Goal: Task Accomplishment & Management: Manage account settings

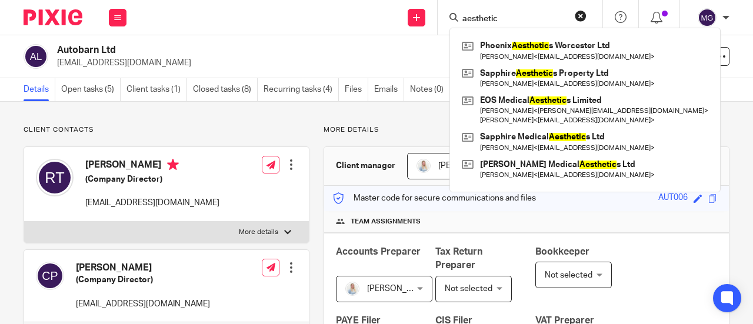
click at [584, 8] on div "aesthetic Phoenix Aesthetic s Worcester Ltd Cerys Underhill < cerys@phoenixaest…" at bounding box center [520, 17] width 165 height 35
click at [580, 12] on button "reset" at bounding box center [581, 16] width 12 height 12
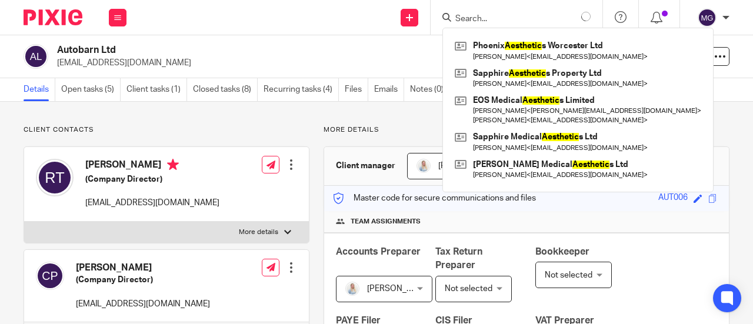
click at [558, 14] on input "Search" at bounding box center [507, 19] width 106 height 11
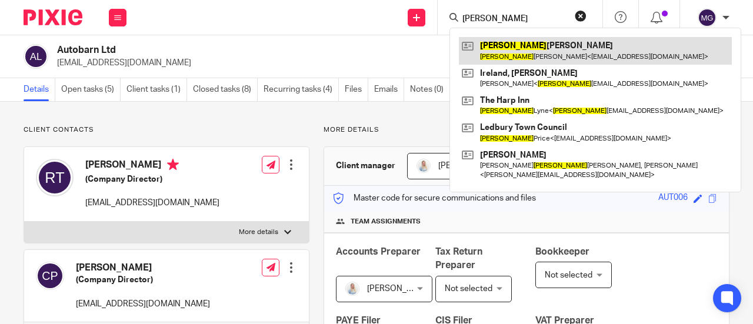
type input "angela"
click at [502, 44] on link at bounding box center [595, 50] width 273 height 27
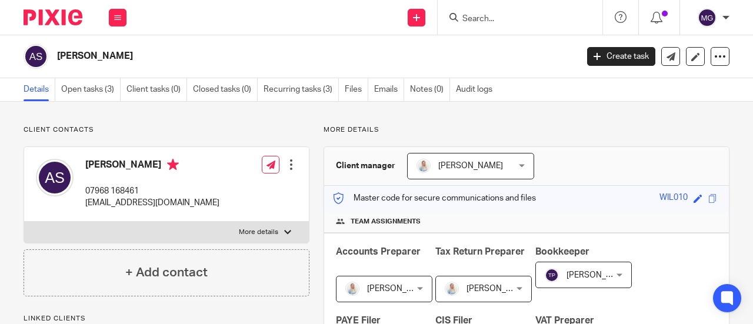
click at [283, 227] on label "More details" at bounding box center [166, 232] width 285 height 21
click at [24, 222] on input "More details" at bounding box center [24, 221] width 1 height 1
checkbox input "true"
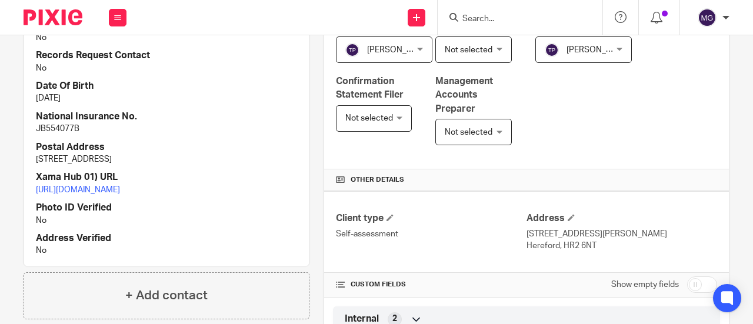
scroll to position [353, 0]
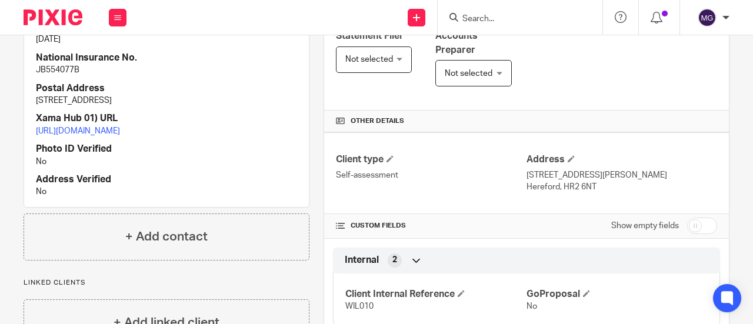
click at [693, 221] on input "checkbox" at bounding box center [703, 226] width 30 height 16
checkbox input "true"
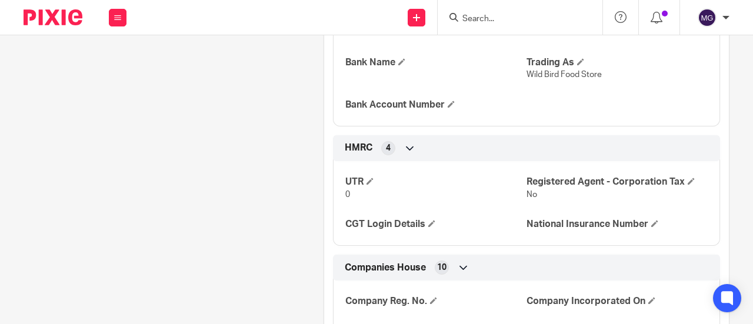
scroll to position [1060, 0]
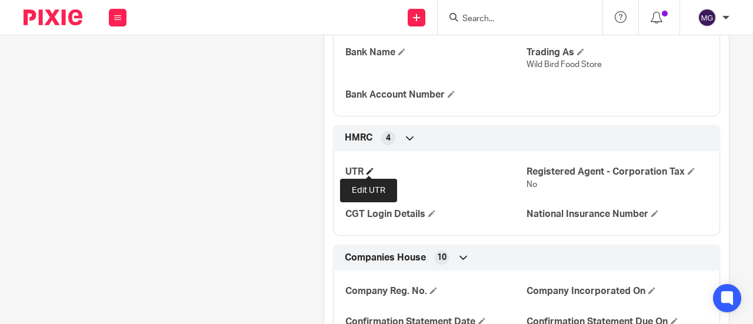
click at [370, 172] on span at bounding box center [370, 171] width 7 height 7
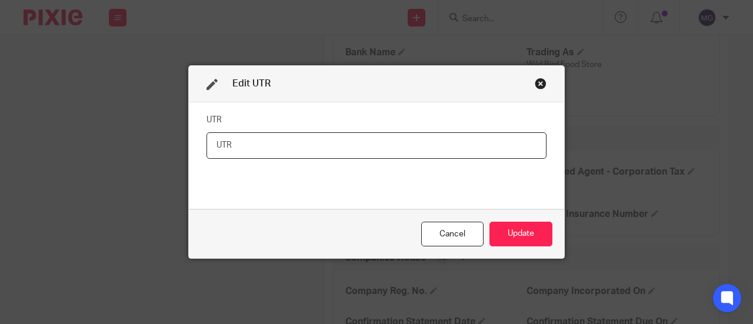
paste input "3187796162"
type input "3187796162"
click at [512, 235] on button "Update" at bounding box center [521, 234] width 63 height 25
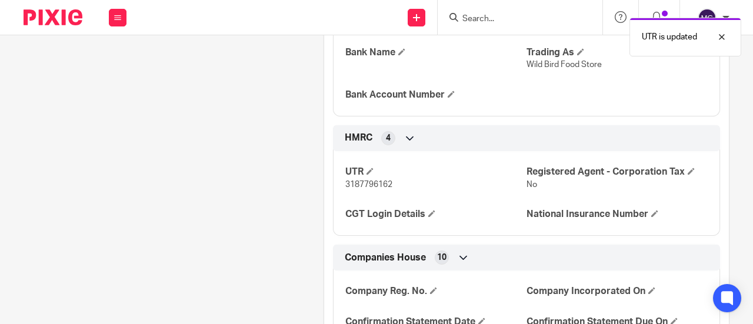
click at [376, 181] on span "3187796162" at bounding box center [369, 185] width 47 height 8
copy span "3187796162"
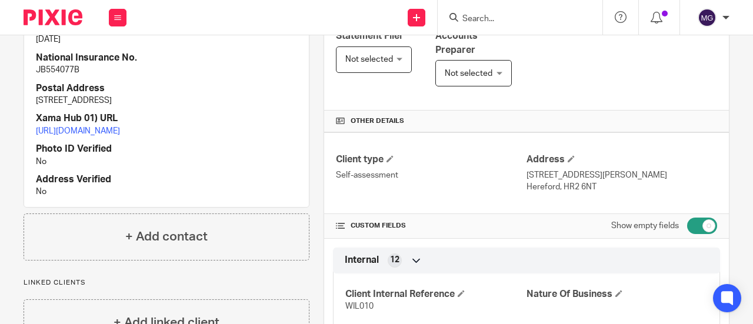
scroll to position [294, 0]
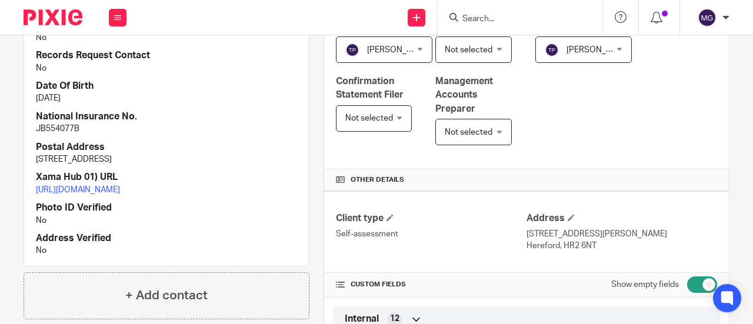
click at [45, 130] on p "JB554077B" at bounding box center [166, 129] width 261 height 12
copy p "JB554077B"
drag, startPoint x: 205, startPoint y: 157, endPoint x: 166, endPoint y: 157, distance: 38.9
click at [166, 157] on p "Church Meadow, Mansel, Hereford, HR4 7HG" at bounding box center [166, 160] width 261 height 12
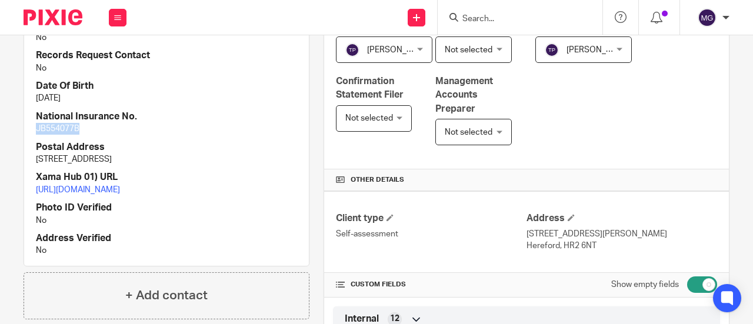
copy p "HR4 7HG"
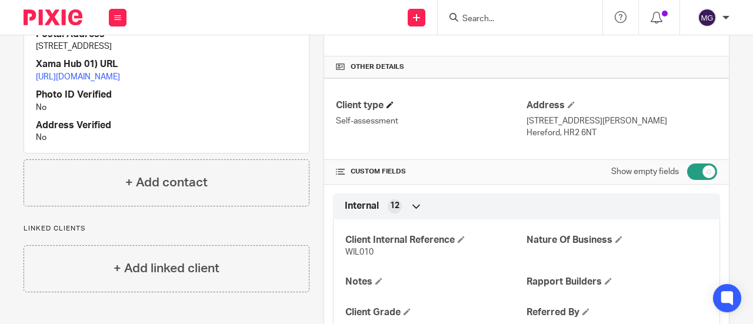
scroll to position [412, 0]
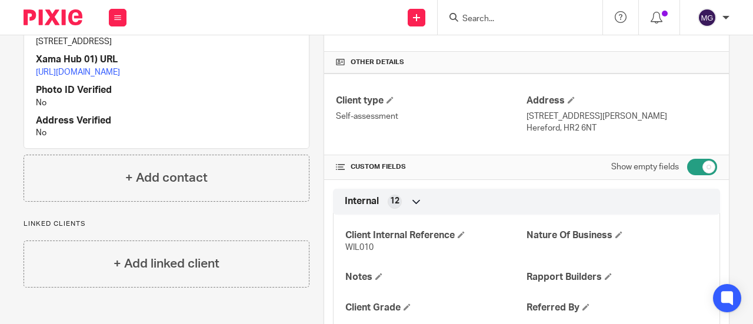
click at [353, 247] on span "WIL010" at bounding box center [360, 248] width 28 height 8
copy span "WIL010"
click at [494, 23] on input "Search" at bounding box center [515, 19] width 106 height 11
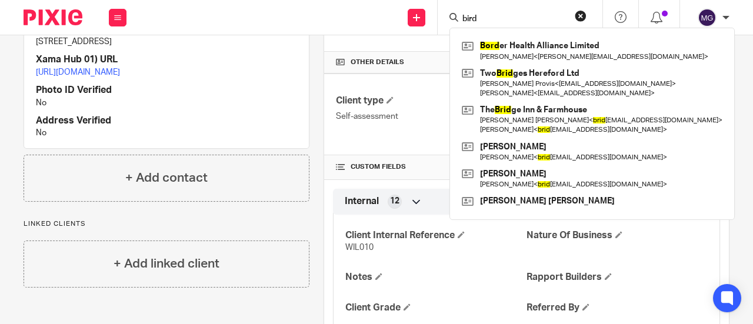
type input "bird"
click at [504, 17] on input "bird" at bounding box center [515, 19] width 106 height 11
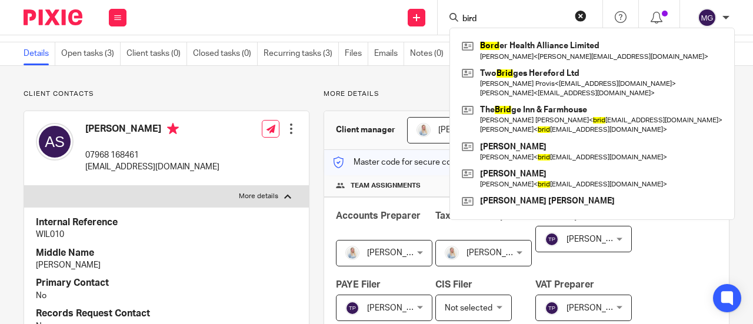
scroll to position [0, 0]
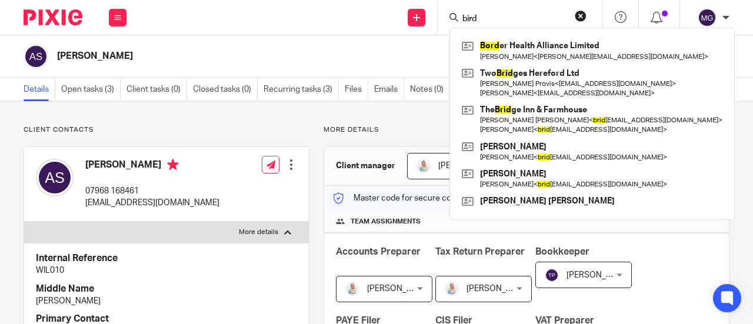
drag, startPoint x: 140, startPoint y: 58, endPoint x: 59, endPoint y: 56, distance: 80.1
click at [58, 58] on h2 "Angela Starling" at bounding box center [262, 56] width 410 height 12
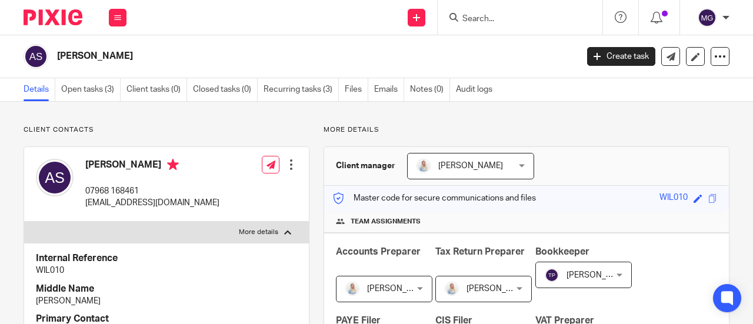
copy h2 "Angela Starling"
click at [480, 23] on input "Search" at bounding box center [515, 19] width 106 height 11
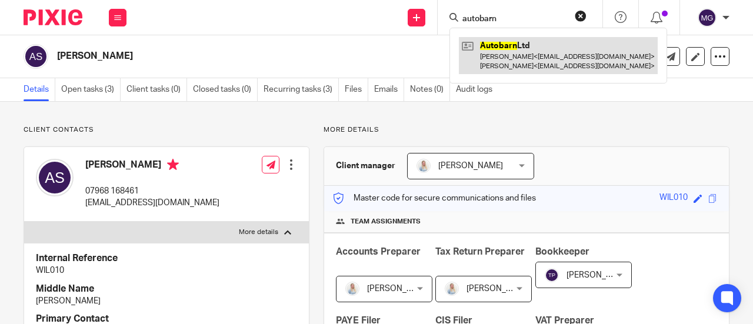
type input "autobarn"
click at [510, 55] on link at bounding box center [558, 55] width 199 height 36
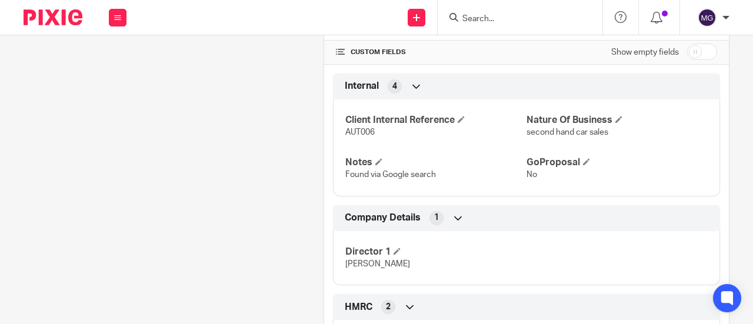
scroll to position [530, 0]
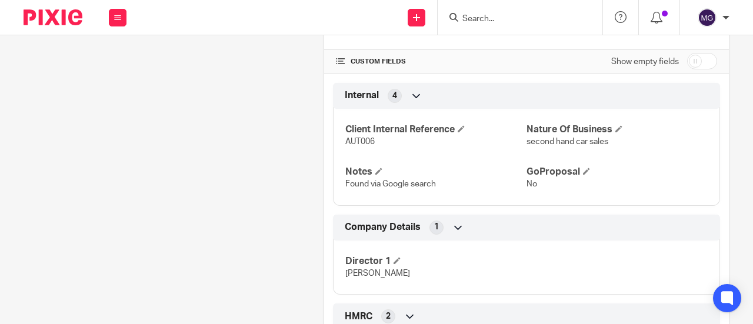
click at [696, 53] on input "checkbox" at bounding box center [703, 61] width 30 height 16
checkbox input "true"
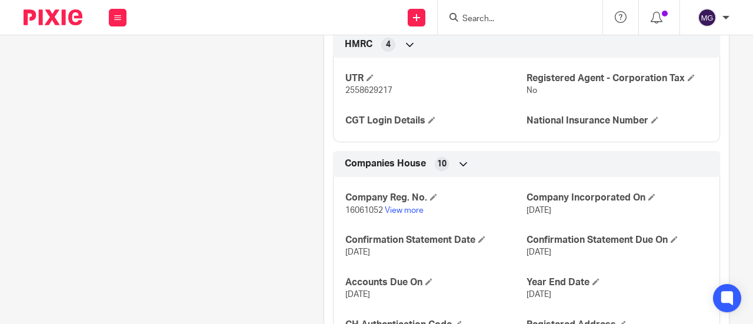
scroll to position [1295, 0]
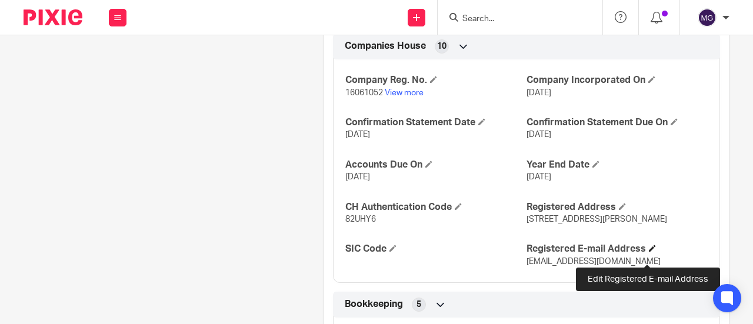
click at [650, 252] on span at bounding box center [652, 248] width 7 height 7
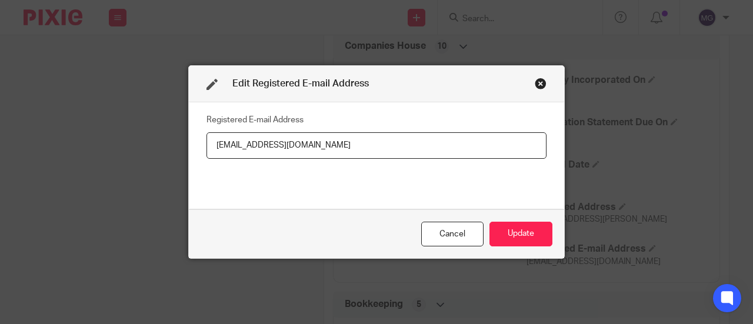
drag, startPoint x: 373, startPoint y: 146, endPoint x: 190, endPoint y: 145, distance: 183.7
click at [190, 145] on div "Registered E-mail Address sales@autobarncars.co.uk" at bounding box center [377, 155] width 376 height 107
type input "rosstonks@hotmail.com"
click at [494, 225] on button "Update" at bounding box center [521, 234] width 63 height 25
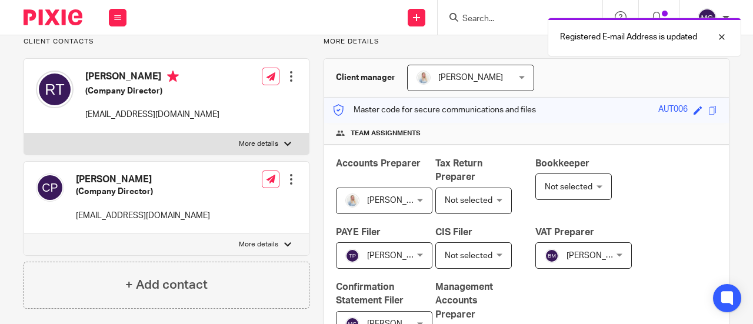
scroll to position [0, 0]
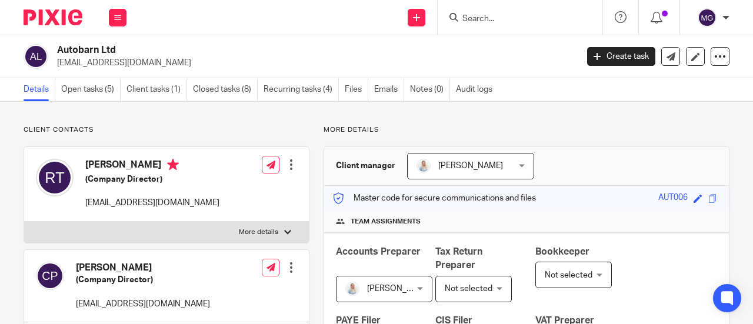
click at [286, 165] on div at bounding box center [291, 165] width 12 height 12
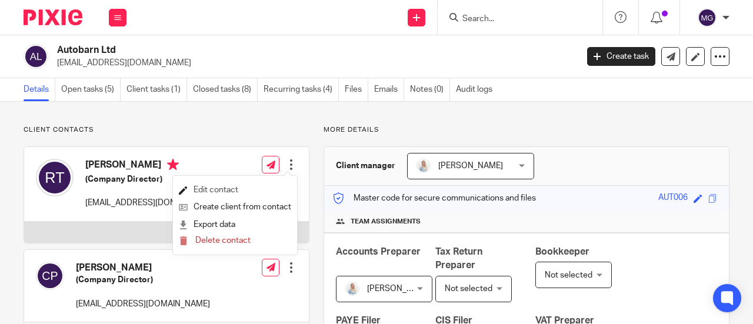
click at [244, 186] on link "Edit contact" at bounding box center [235, 190] width 112 height 17
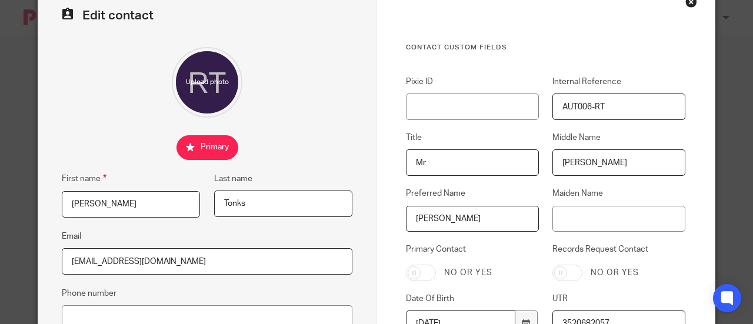
scroll to position [59, 0]
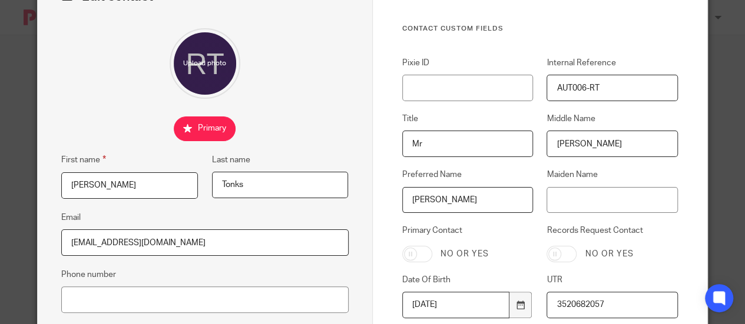
drag, startPoint x: 187, startPoint y: 241, endPoint x: 39, endPoint y: 238, distance: 148.4
paste input "m"
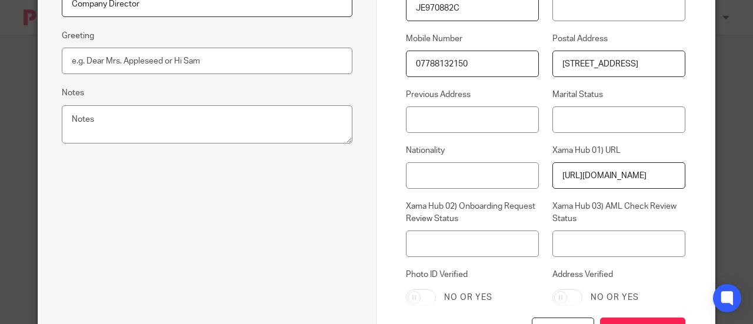
scroll to position [484, 0]
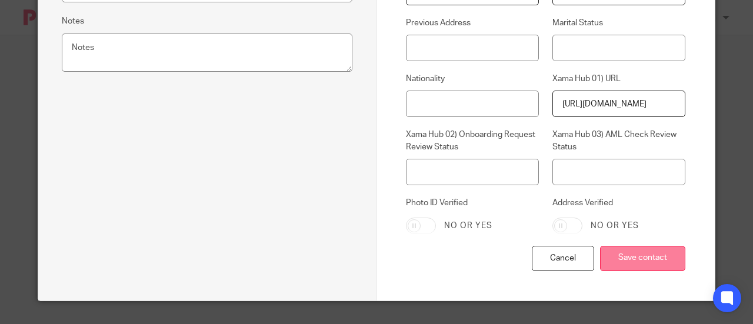
type input "rosstonks@hotmail.com"
click at [631, 256] on input "Save contact" at bounding box center [642, 258] width 85 height 25
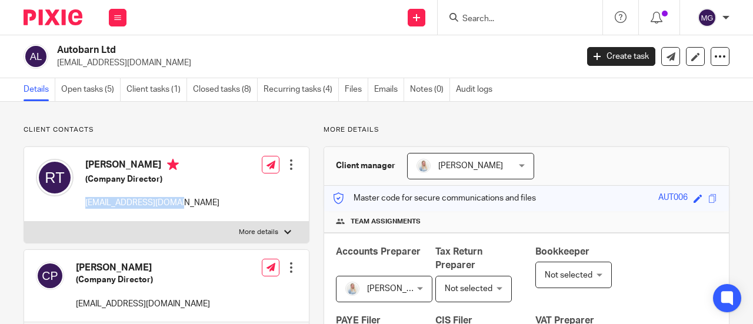
drag, startPoint x: 175, startPoint y: 201, endPoint x: 84, endPoint y: 204, distance: 90.7
click at [84, 204] on div "Ross Tonks (Company Director) rosstonks@hotmail.com" at bounding box center [128, 184] width 184 height 62
copy p "rosstonks@hotmail.com"
drag, startPoint x: 159, startPoint y: 62, endPoint x: 57, endPoint y: 71, distance: 102.8
click at [57, 71] on div "Autobarn Ltd sales@autobarncars.co.uk Create task Update from Companies House E…" at bounding box center [376, 56] width 753 height 43
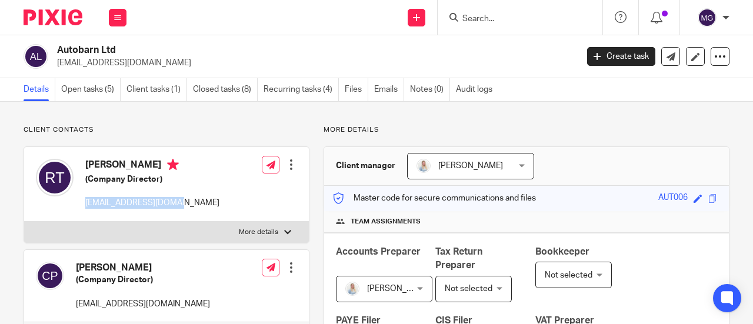
copy p "sales@autobarncars.co.uk"
click at [484, 18] on input "Search" at bounding box center [515, 19] width 106 height 11
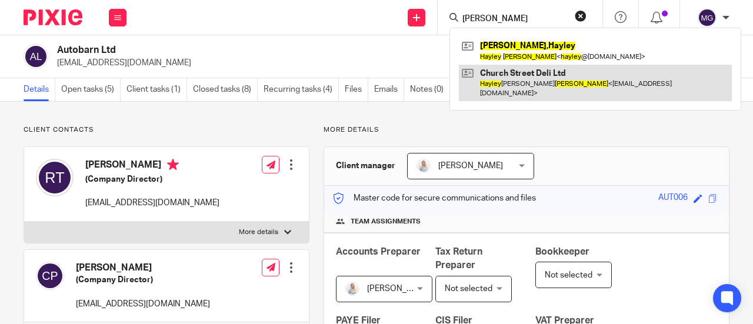
type input "hayley turner"
click at [512, 71] on link at bounding box center [595, 83] width 273 height 36
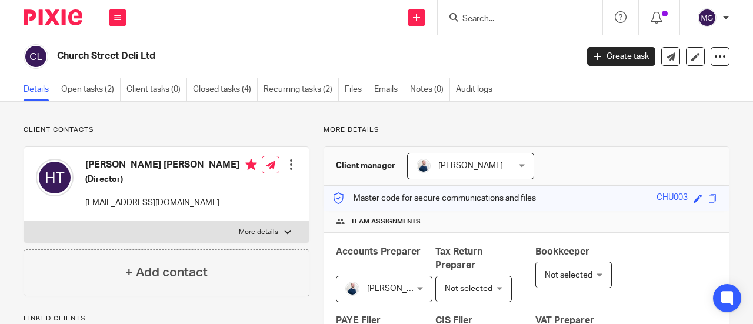
click at [490, 18] on input "Search" at bounding box center [515, 19] width 106 height 11
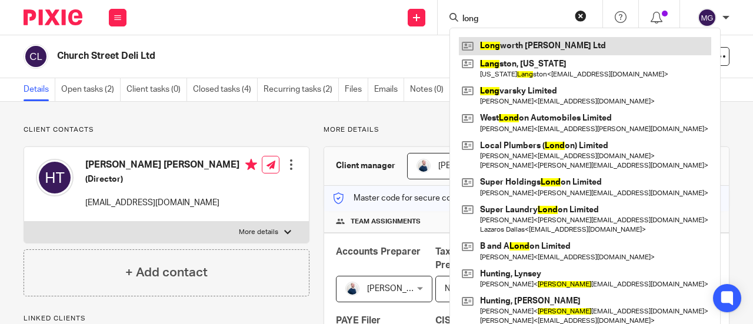
type input "long"
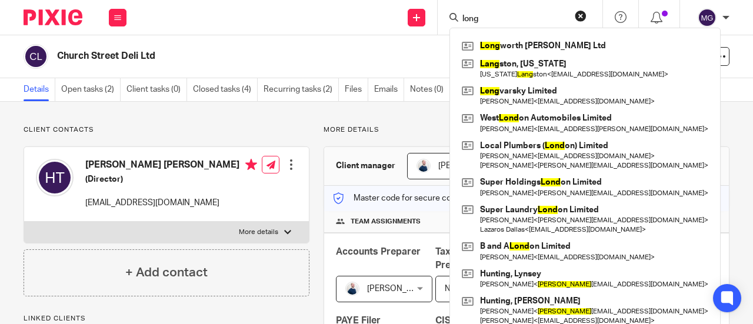
drag, startPoint x: 497, startPoint y: 47, endPoint x: 480, endPoint y: 36, distance: 20.1
click at [497, 47] on link at bounding box center [585, 46] width 253 height 18
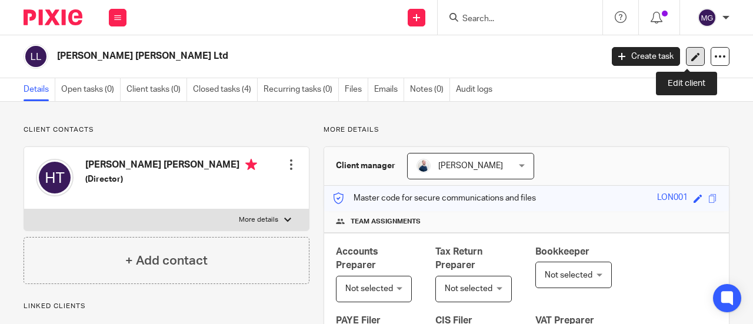
click at [692, 57] on icon at bounding box center [696, 56] width 9 height 9
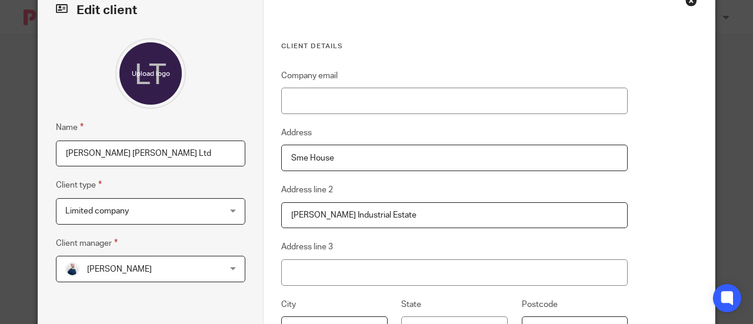
scroll to position [59, 0]
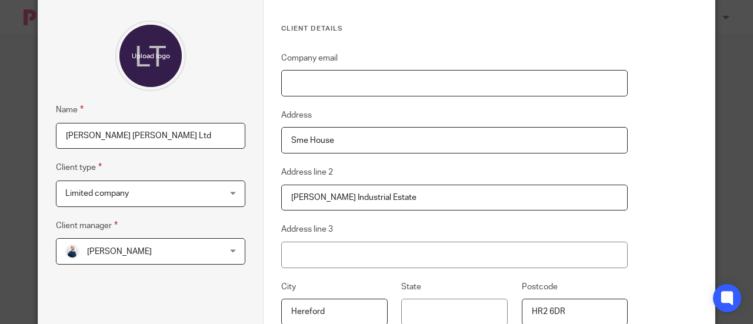
click at [307, 78] on input "Company email" at bounding box center [454, 83] width 347 height 26
paste input "[EMAIL_ADDRESS][DOMAIN_NAME]"
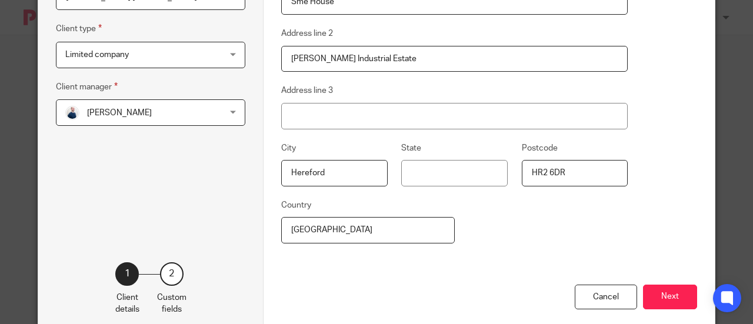
scroll to position [224, 0]
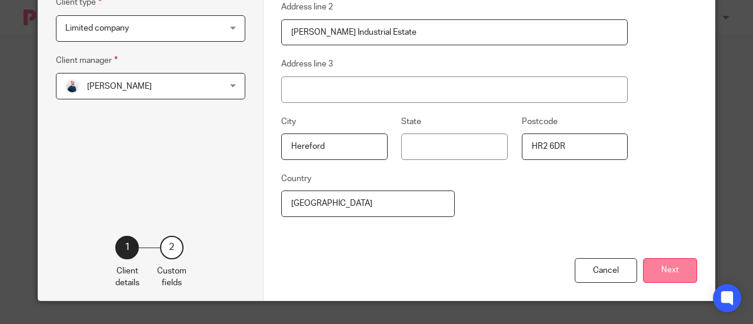
type input "[EMAIL_ADDRESS][DOMAIN_NAME]"
click at [677, 273] on button "Next" at bounding box center [670, 270] width 54 height 25
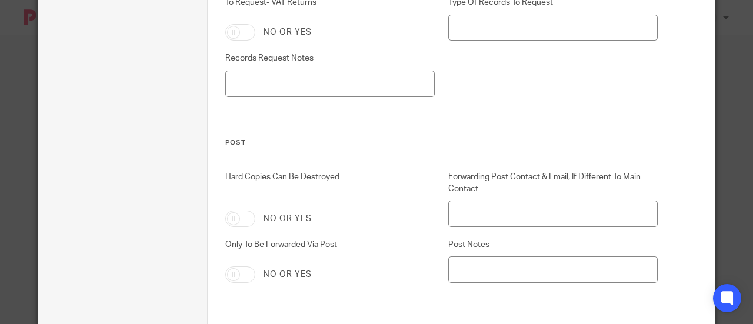
scroll to position [4400, 0]
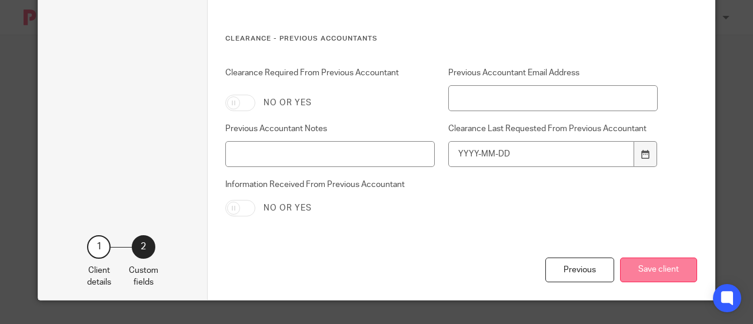
click at [645, 275] on button "Save client" at bounding box center [658, 270] width 77 height 25
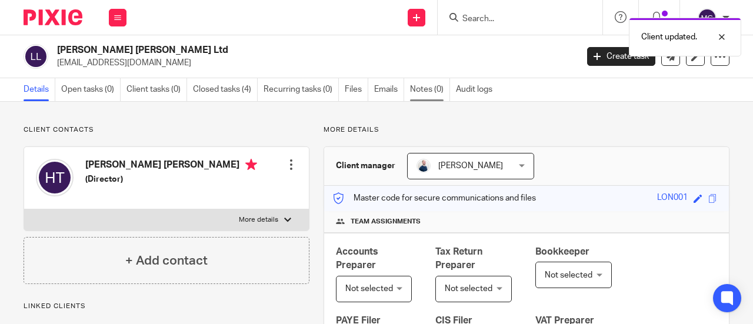
click at [418, 90] on link "Notes (0)" at bounding box center [430, 89] width 40 height 23
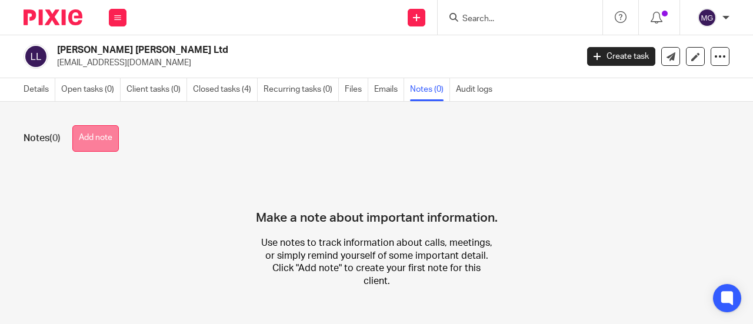
click at [94, 144] on button "Add note" at bounding box center [95, 138] width 47 height 26
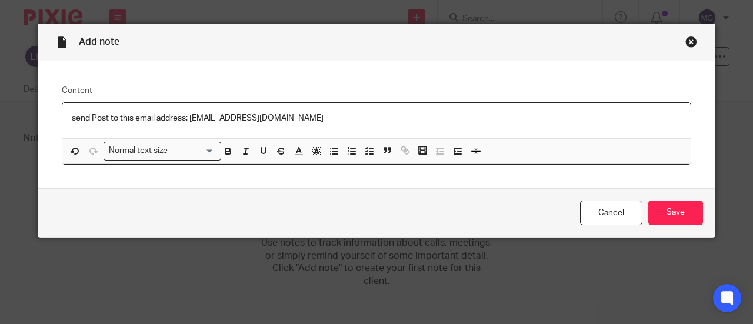
click at [66, 119] on div "send Post to this email address: [EMAIL_ADDRESS][DOMAIN_NAME]" at bounding box center [376, 120] width 629 height 35
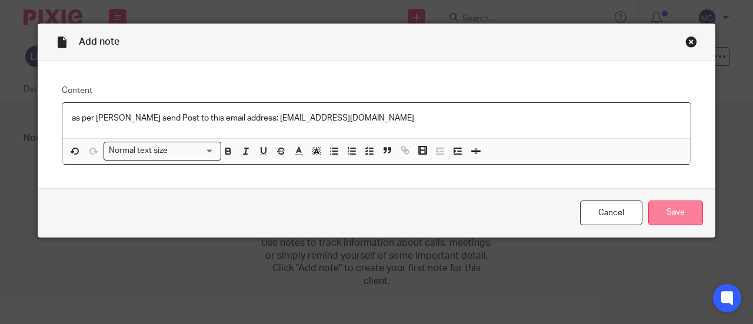
click at [669, 216] on input "Save" at bounding box center [676, 213] width 55 height 25
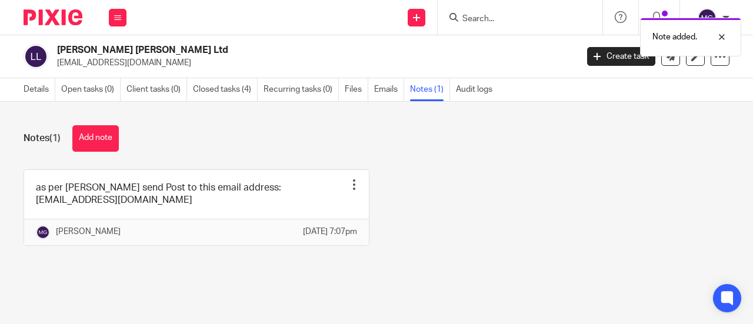
drag, startPoint x: 172, startPoint y: 63, endPoint x: 57, endPoint y: 72, distance: 116.3
click at [57, 72] on div "[PERSON_NAME] [PERSON_NAME] Ltd [EMAIL_ADDRESS][DOMAIN_NAME] Create task Update…" at bounding box center [376, 56] width 753 height 43
copy p "[EMAIL_ADDRESS][DOMAIN_NAME]"
click at [491, 18] on input "Search" at bounding box center [515, 19] width 106 height 11
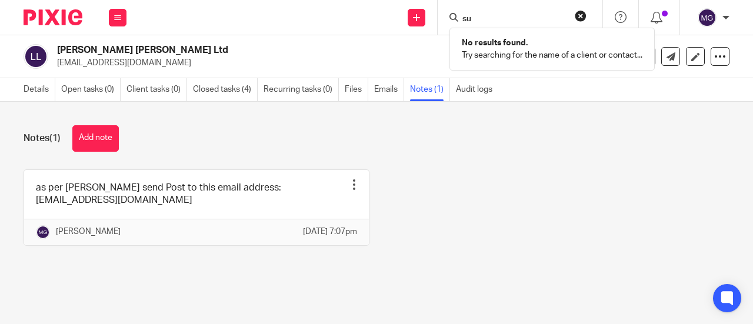
type input "s"
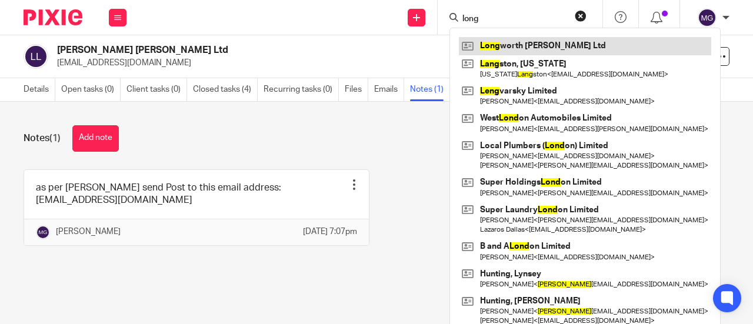
type input "long"
click at [497, 43] on link at bounding box center [585, 46] width 253 height 18
